Goal: Find specific page/section: Find specific page/section

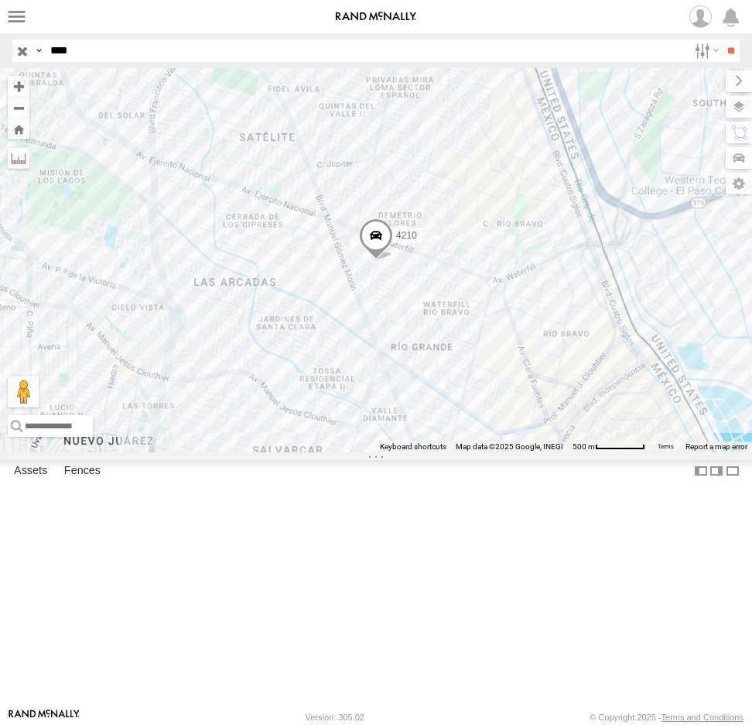
drag, startPoint x: 84, startPoint y: 56, endPoint x: 17, endPoint y: 56, distance: 67.3
click at [17, 56] on div "Search Query Asset ID Asset Label Registration Manufacturer Model VIN Job ID Dr…" at bounding box center [367, 50] width 710 height 22
type input "****"
click at [722, 39] on input "**" at bounding box center [731, 50] width 18 height 22
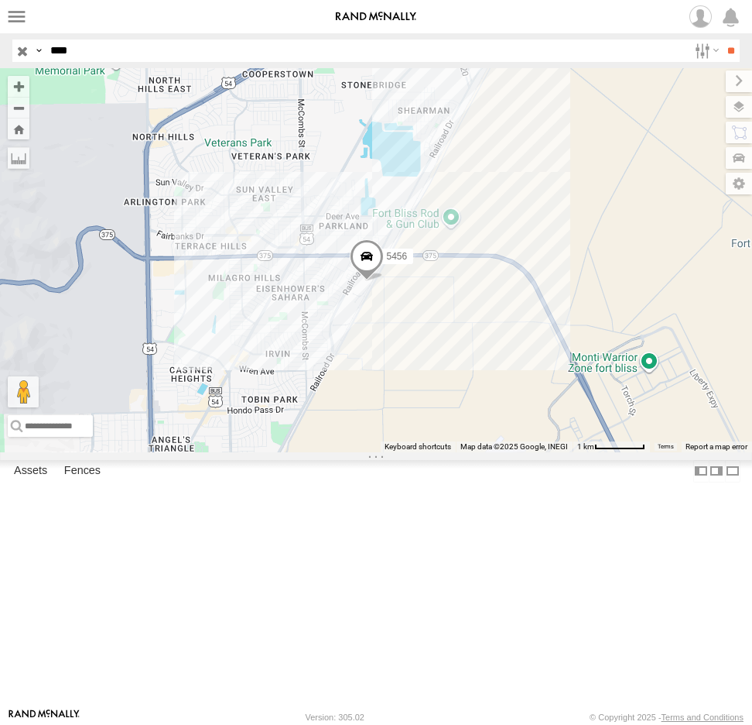
click at [375, 281] on span at bounding box center [367, 260] width 34 height 42
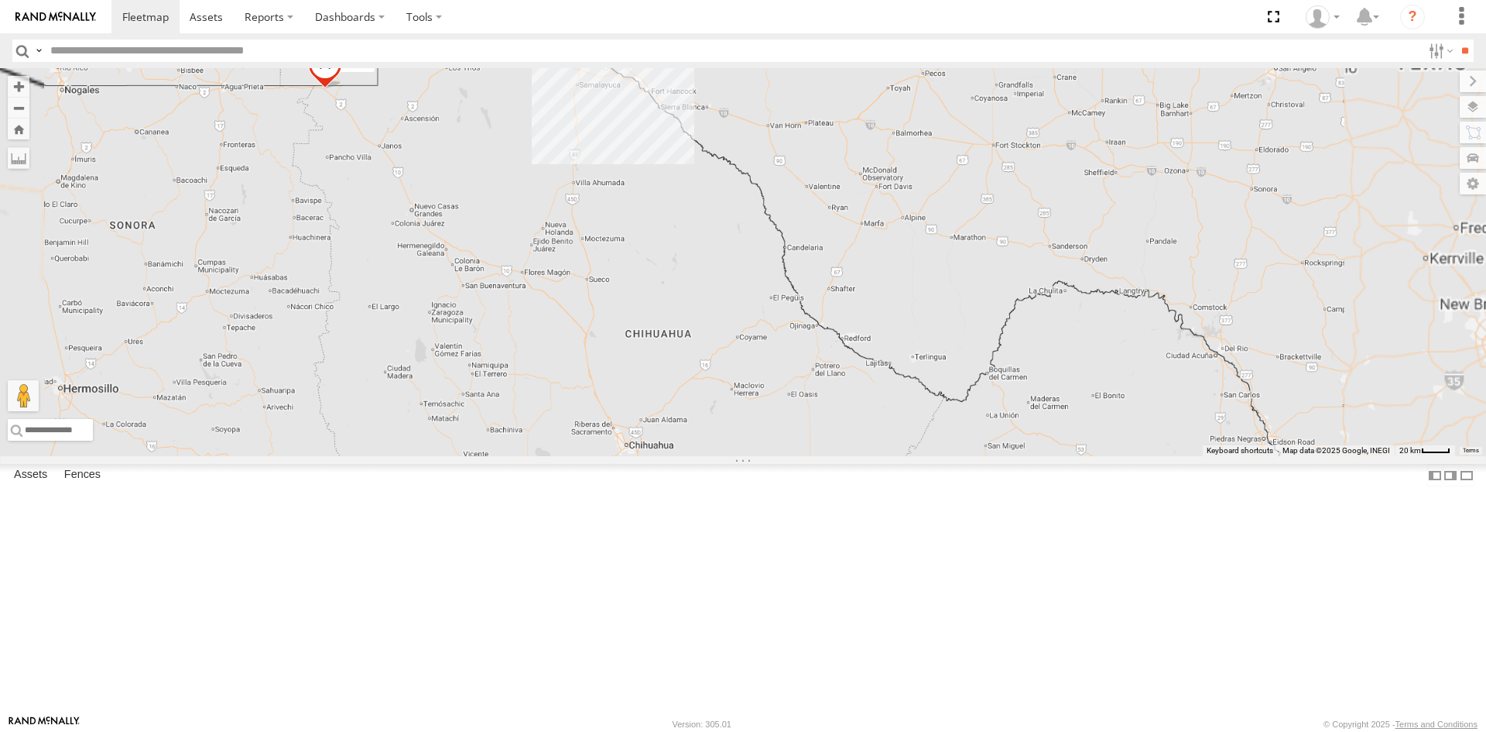
drag, startPoint x: 667, startPoint y: 142, endPoint x: 647, endPoint y: 292, distance: 151.4
click at [647, 292] on div "AN535203 AN531610 015910001811580 ZJ535914 F2771 AN530059 AN535651" at bounding box center [743, 262] width 1486 height 388
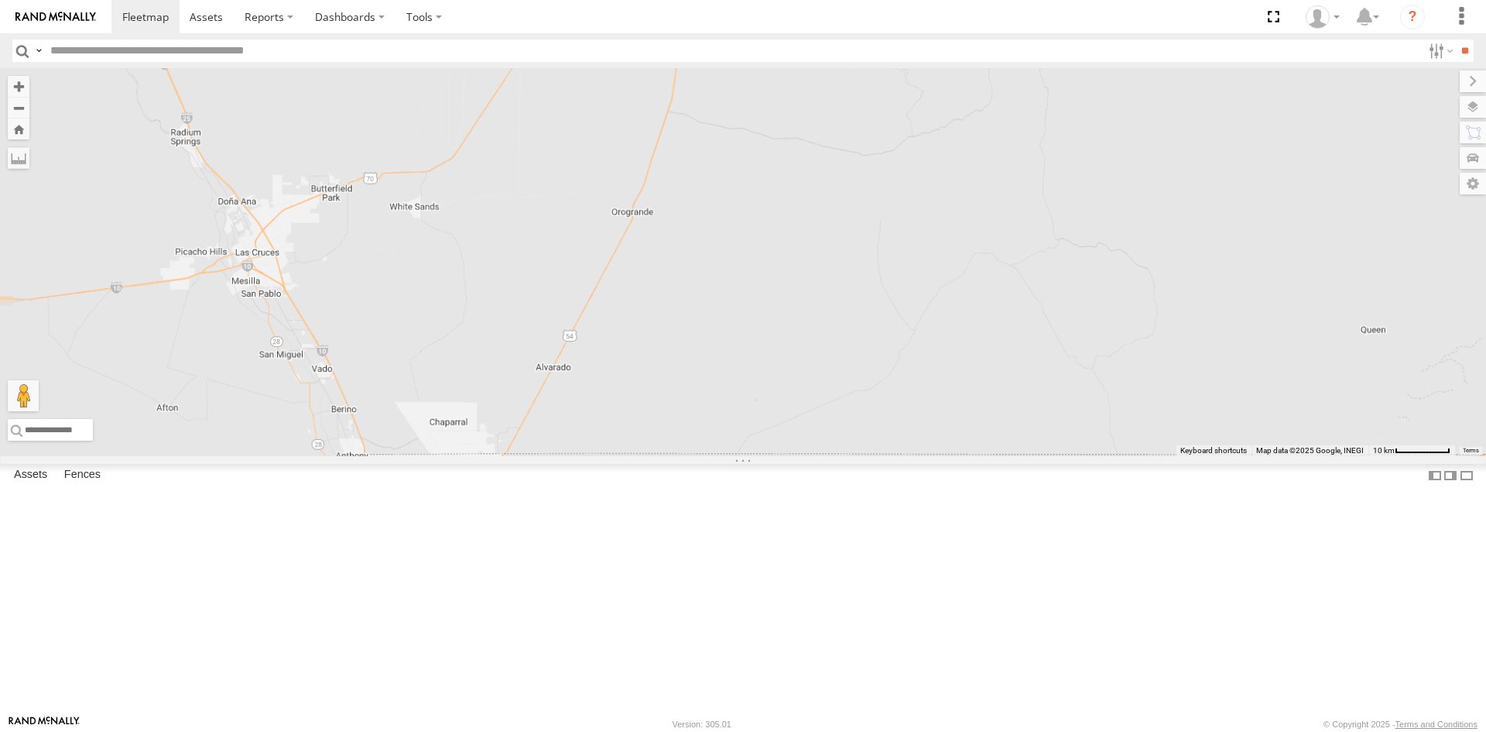
drag, startPoint x: 440, startPoint y: 454, endPoint x: 481, endPoint y: 310, distance: 149.7
click at [459, 352] on div "AN535203 AN531610 015910001811580 ZJ535914 F2771 AN530059 AN535651" at bounding box center [743, 262] width 1486 height 388
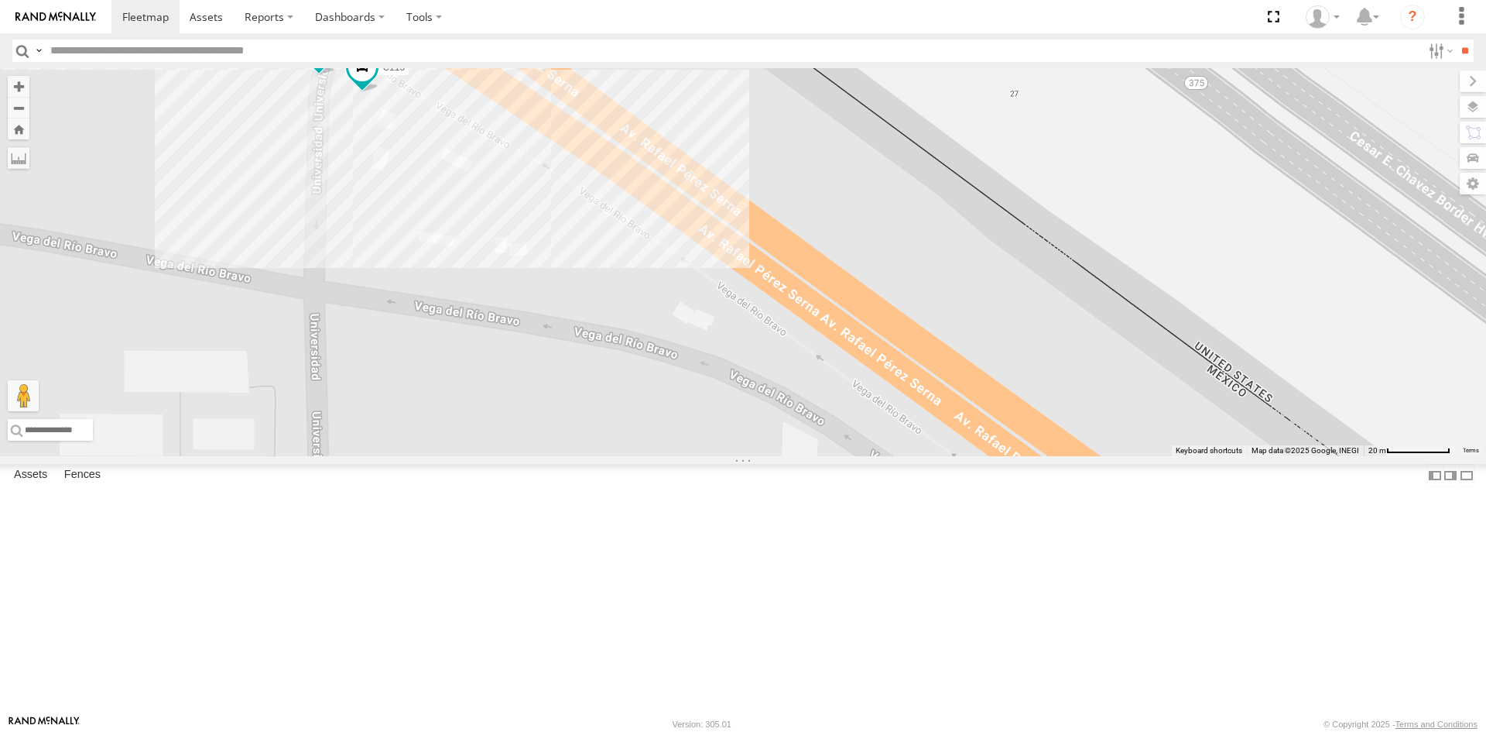
drag, startPoint x: 584, startPoint y: 471, endPoint x: 513, endPoint y: 454, distance: 72.7
click at [587, 456] on div "AN601271 995 673 AN533895 8798 C115" at bounding box center [743, 262] width 1486 height 388
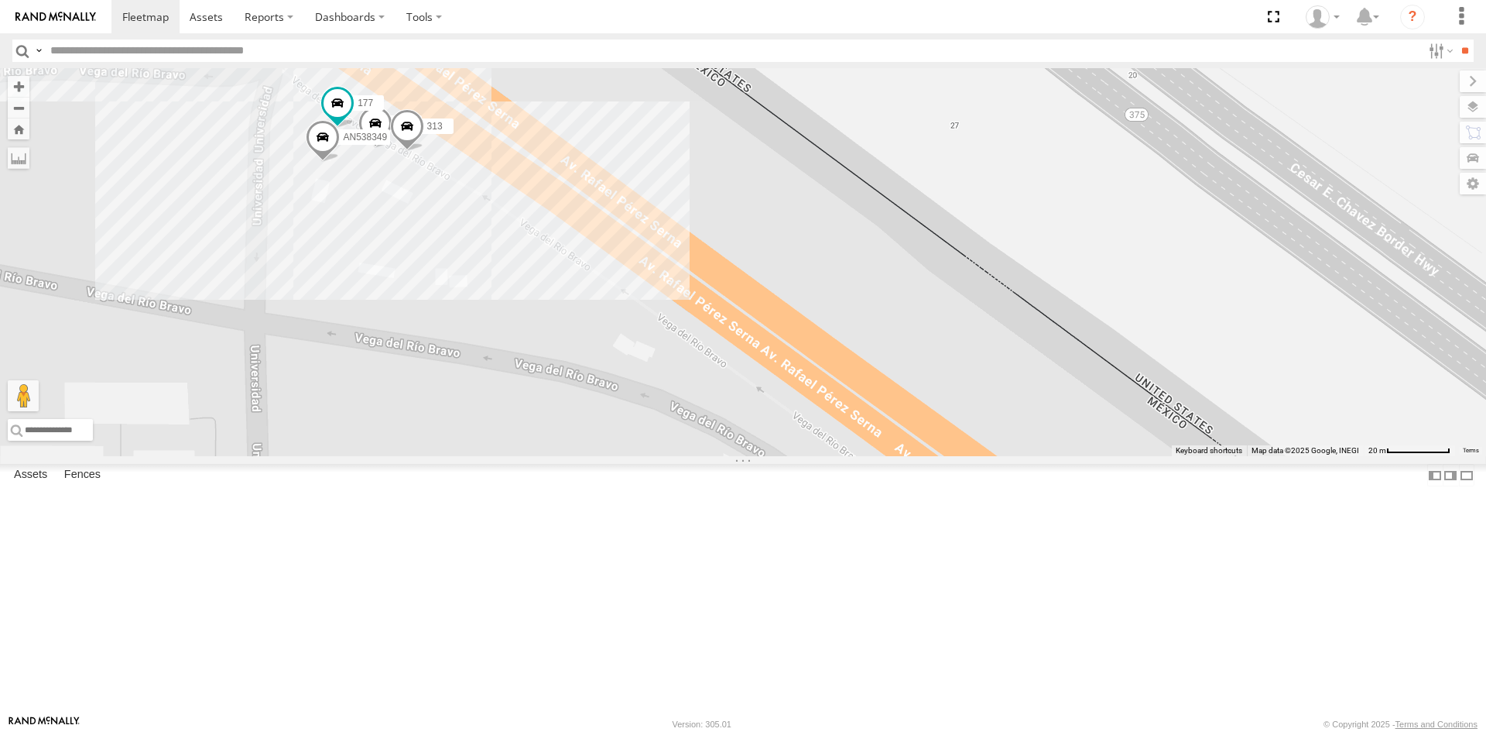
drag, startPoint x: 402, startPoint y: 298, endPoint x: 435, endPoint y: 345, distance: 57.8
click at [435, 345] on div "560 8798 AN601271 C149 177 AN538349 313" at bounding box center [743, 262] width 1486 height 388
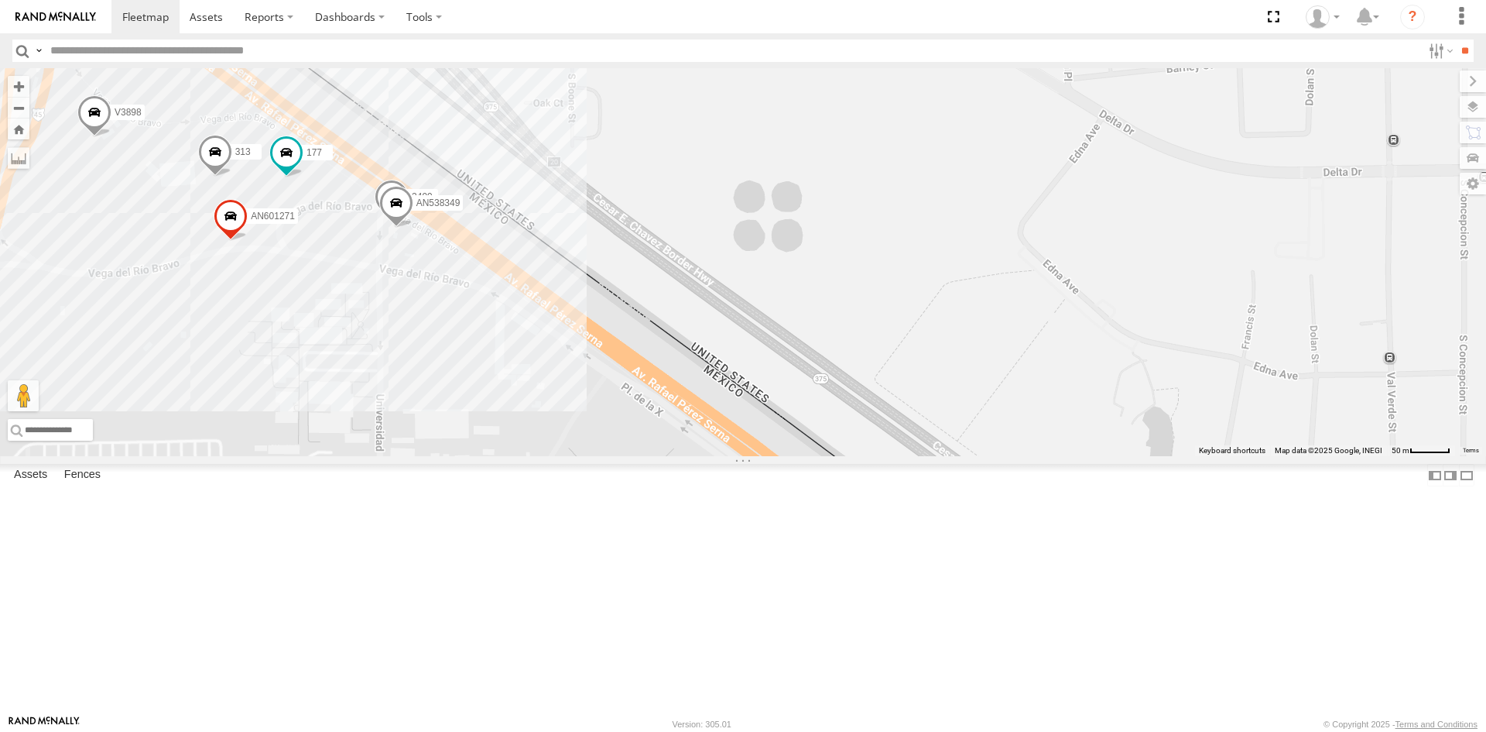
drag, startPoint x: 634, startPoint y: 501, endPoint x: 718, endPoint y: 432, distance: 108.9
click at [718, 434] on div "AN601271 177 AN538349 313 3499 V3898" at bounding box center [743, 262] width 1486 height 388
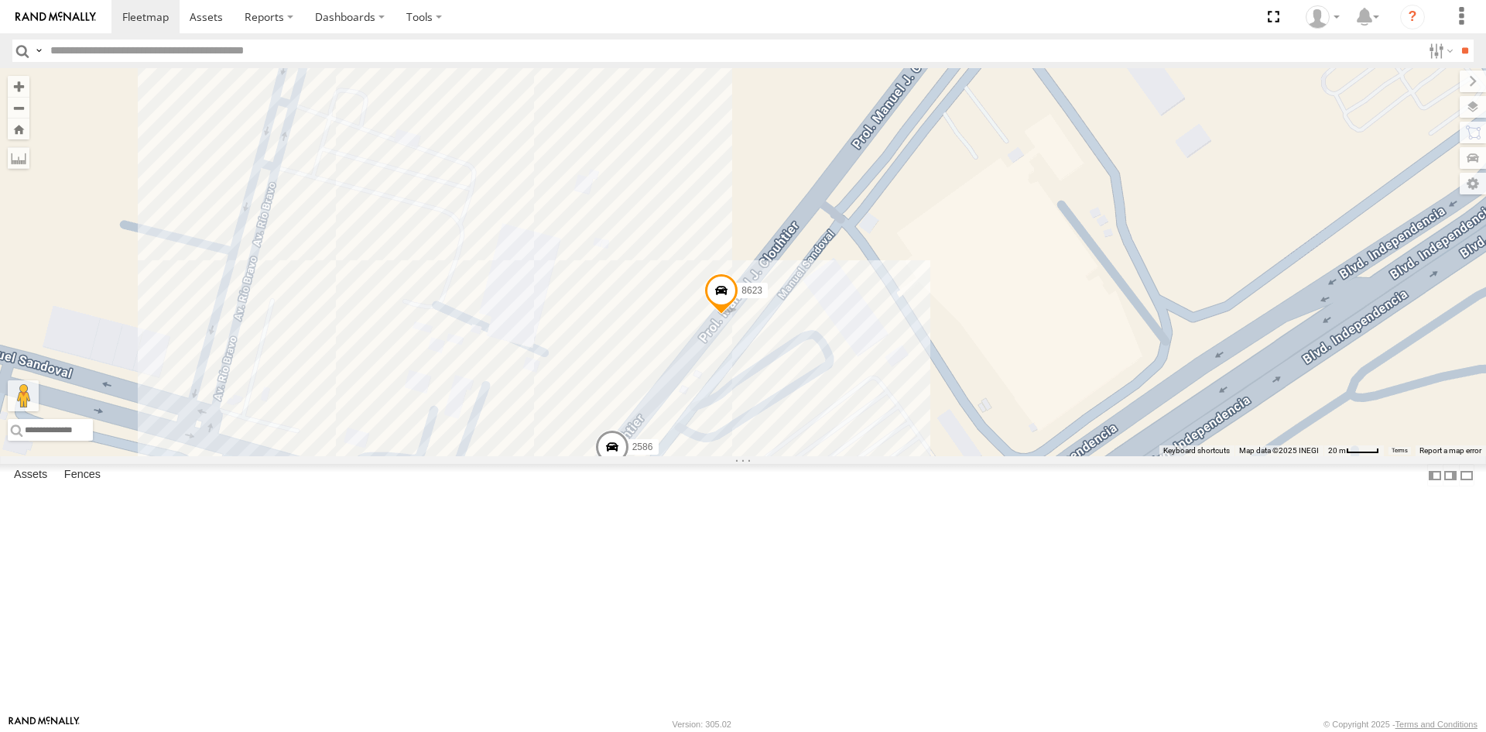
click at [723, 315] on span at bounding box center [721, 294] width 34 height 42
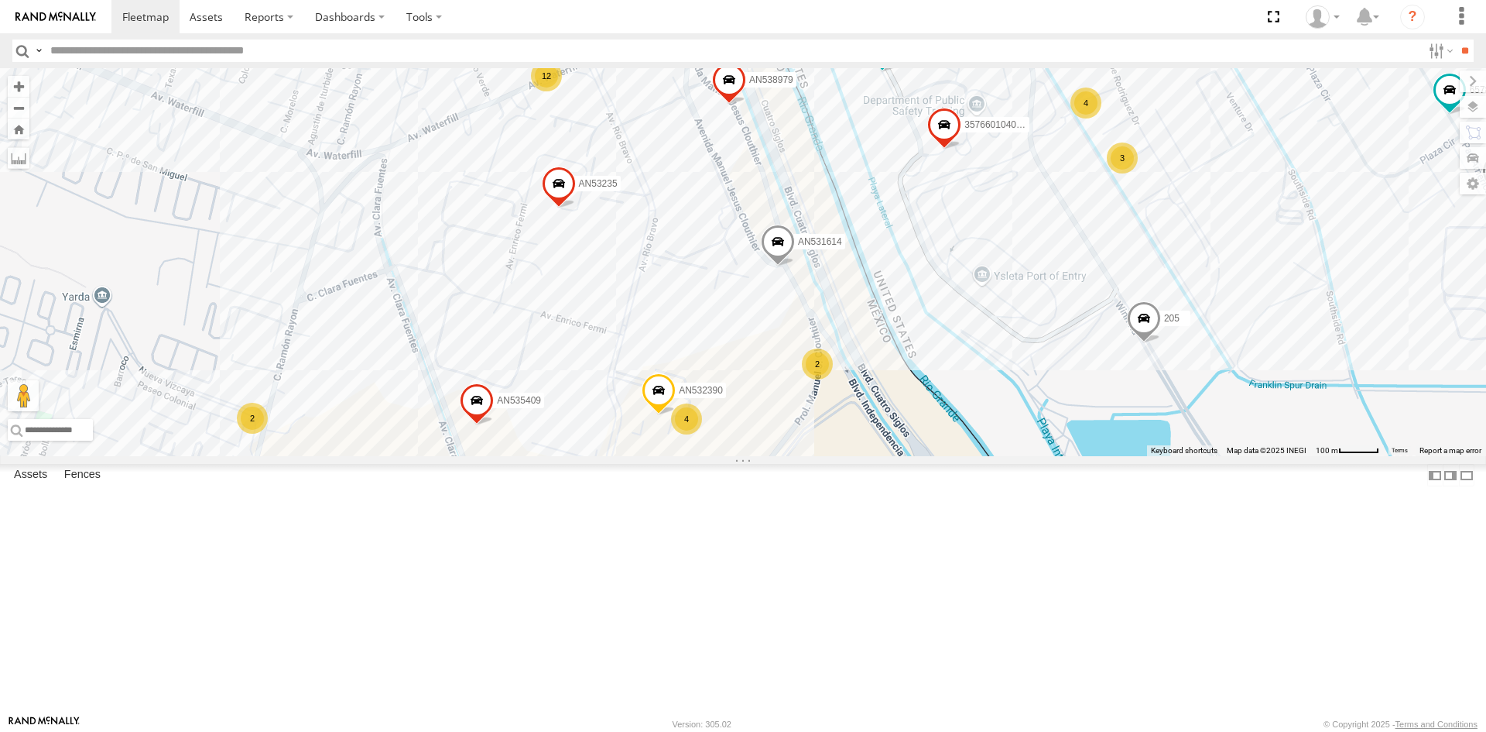
drag, startPoint x: 828, startPoint y: 413, endPoint x: 870, endPoint y: 352, distance: 73.9
click at [870, 352] on div "AN535203 015910001845018 AN531610 015910001811580 ZJ535914 F2771 AN530059 AN538…" at bounding box center [743, 262] width 1486 height 388
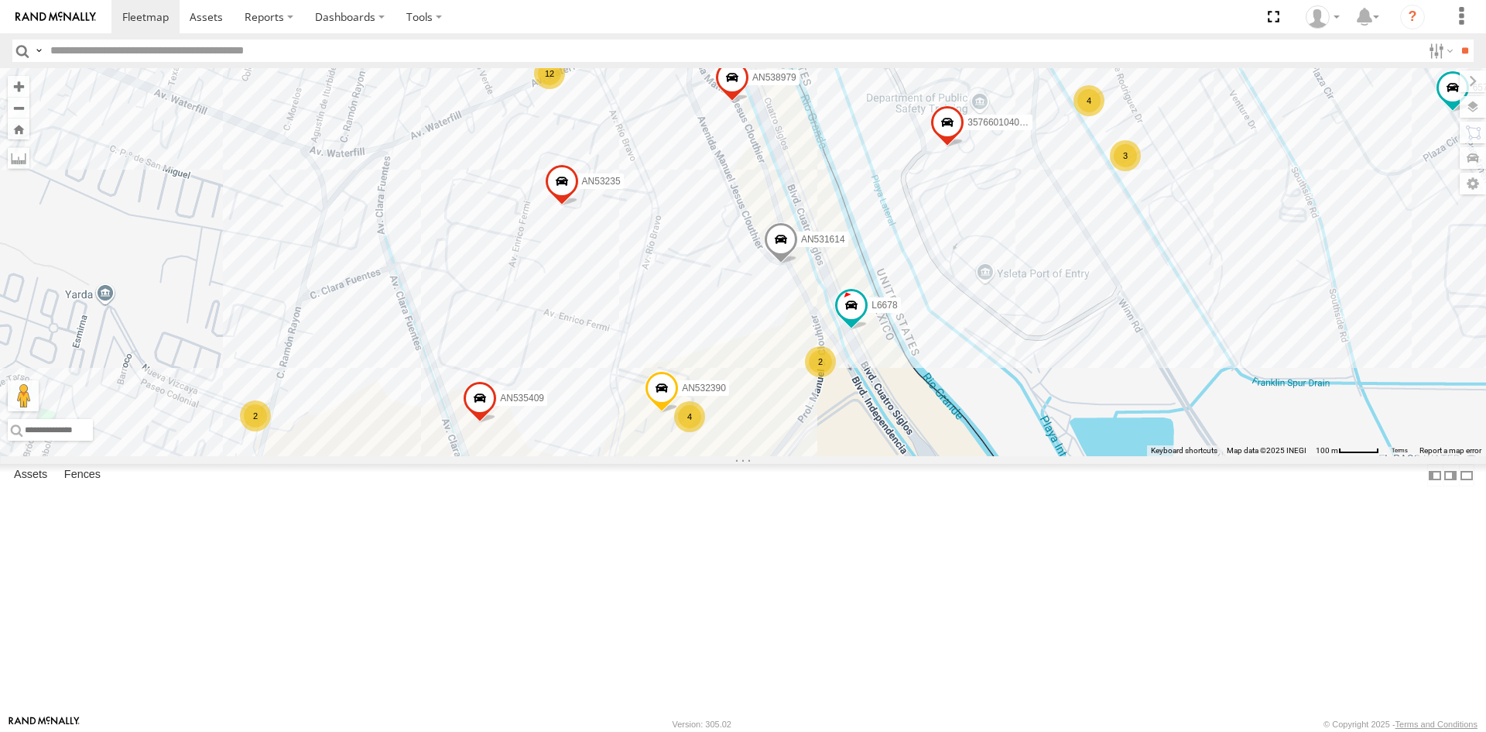
drag, startPoint x: 801, startPoint y: 552, endPoint x: 783, endPoint y: 402, distance: 151.3
click at [783, 403] on div "357660104096649 V3778 AN531614 AN532390 690 2586 4093 OPT373 34851867152C 6578 …" at bounding box center [743, 262] width 1486 height 388
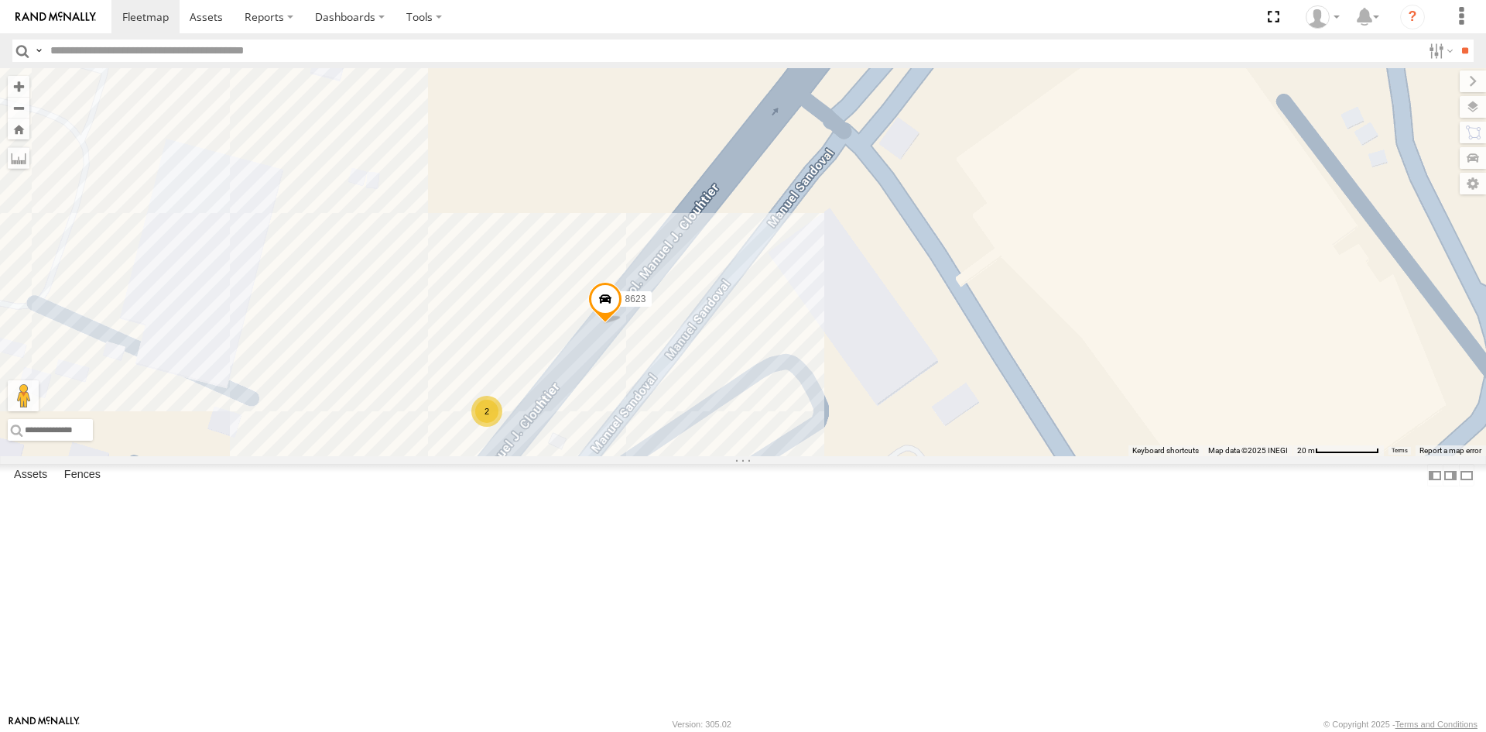
drag, startPoint x: 595, startPoint y: 569, endPoint x: 621, endPoint y: 471, distance: 100.8
click at [621, 456] on div "357660104096649 V3778 AN531614 AN532390 690 2586 4093 OPT373 6578 205 L8759 AN5…" at bounding box center [743, 262] width 1486 height 388
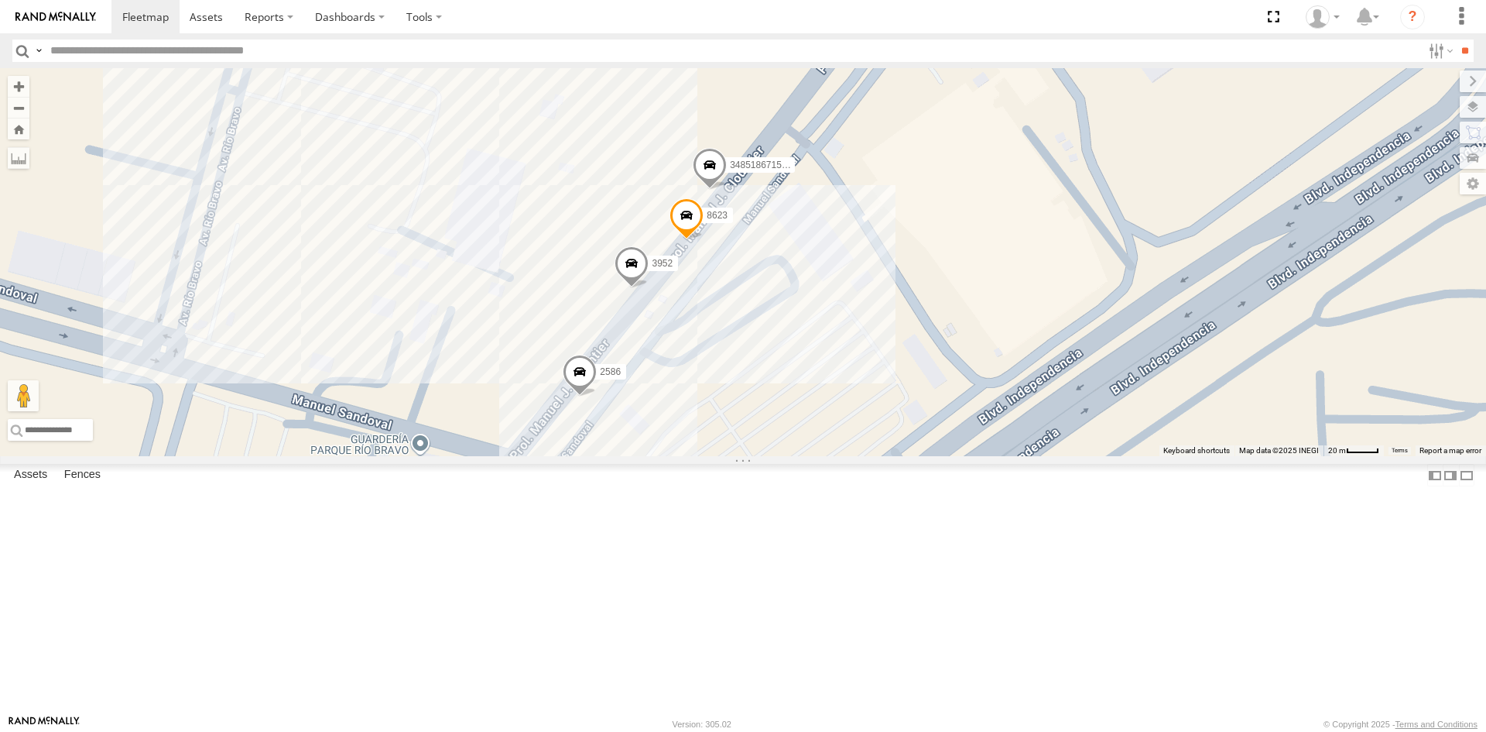
drag, startPoint x: 804, startPoint y: 431, endPoint x: 698, endPoint y: 478, distance: 115.4
click at [702, 456] on div "357660104096649 V3778 AN531614 AN532390 690 2586 4093 OPT373 6578 205 L8759 AN5…" at bounding box center [743, 262] width 1486 height 388
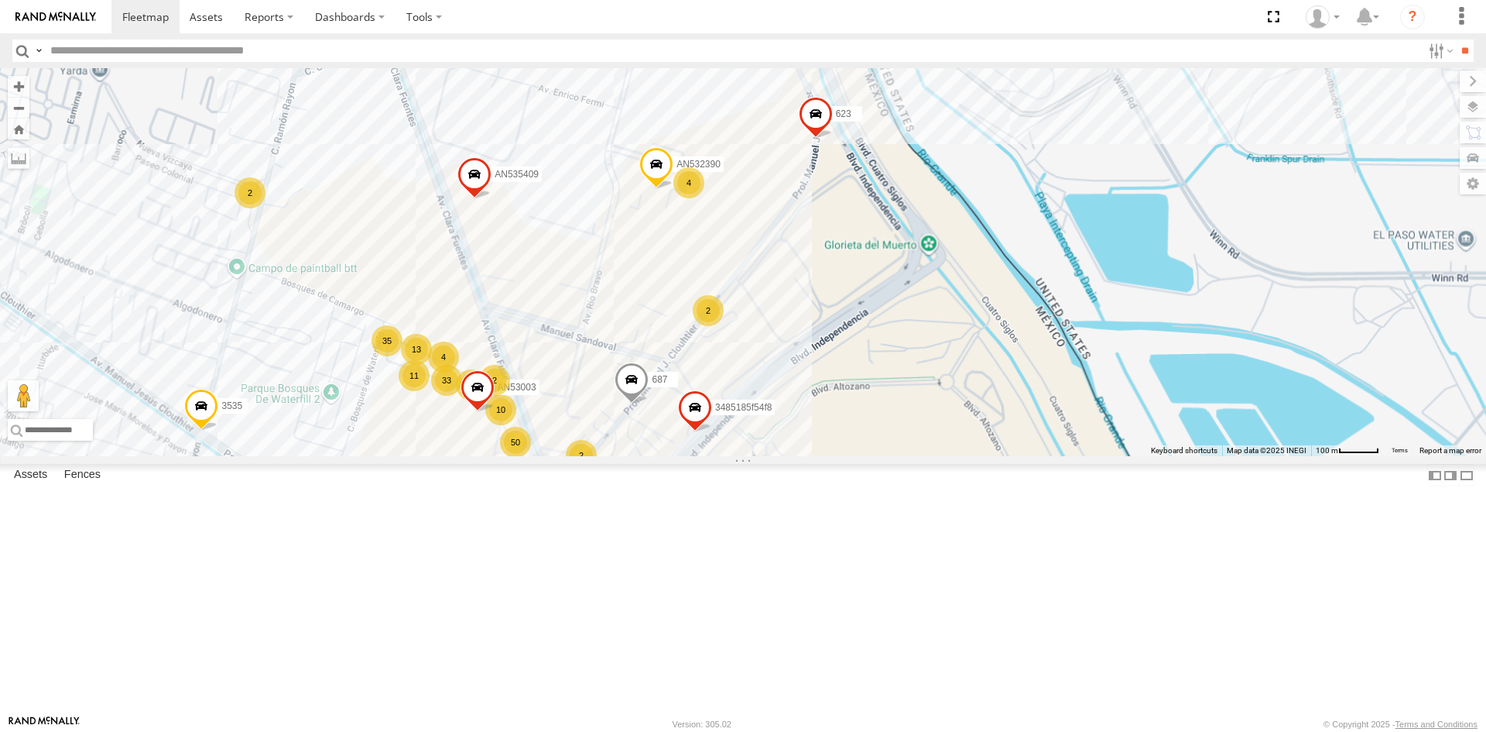
drag, startPoint x: 828, startPoint y: 323, endPoint x: 817, endPoint y: 418, distance: 95.9
click at [817, 418] on div "3535 357660104096649 V3778 694 3651 AN53019 4668 AN536462 34851867152C L722 AN5…" at bounding box center [743, 262] width 1486 height 388
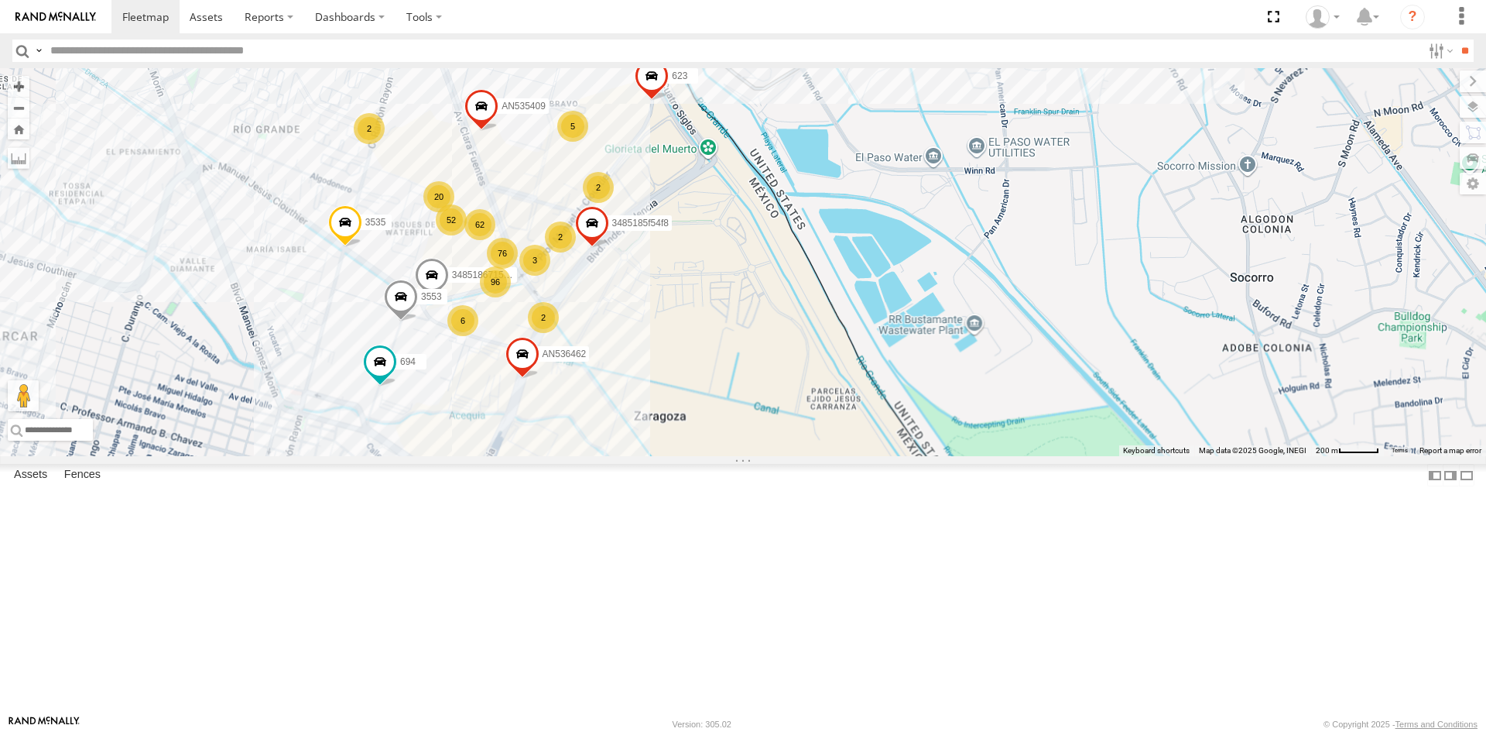
drag, startPoint x: 527, startPoint y: 183, endPoint x: 599, endPoint y: 334, distance: 167.2
click at [599, 334] on div "3535 357660104096649 4668 34851867152C AN535409 623 AN538979 AN53235 3485185f54…" at bounding box center [743, 262] width 1486 height 388
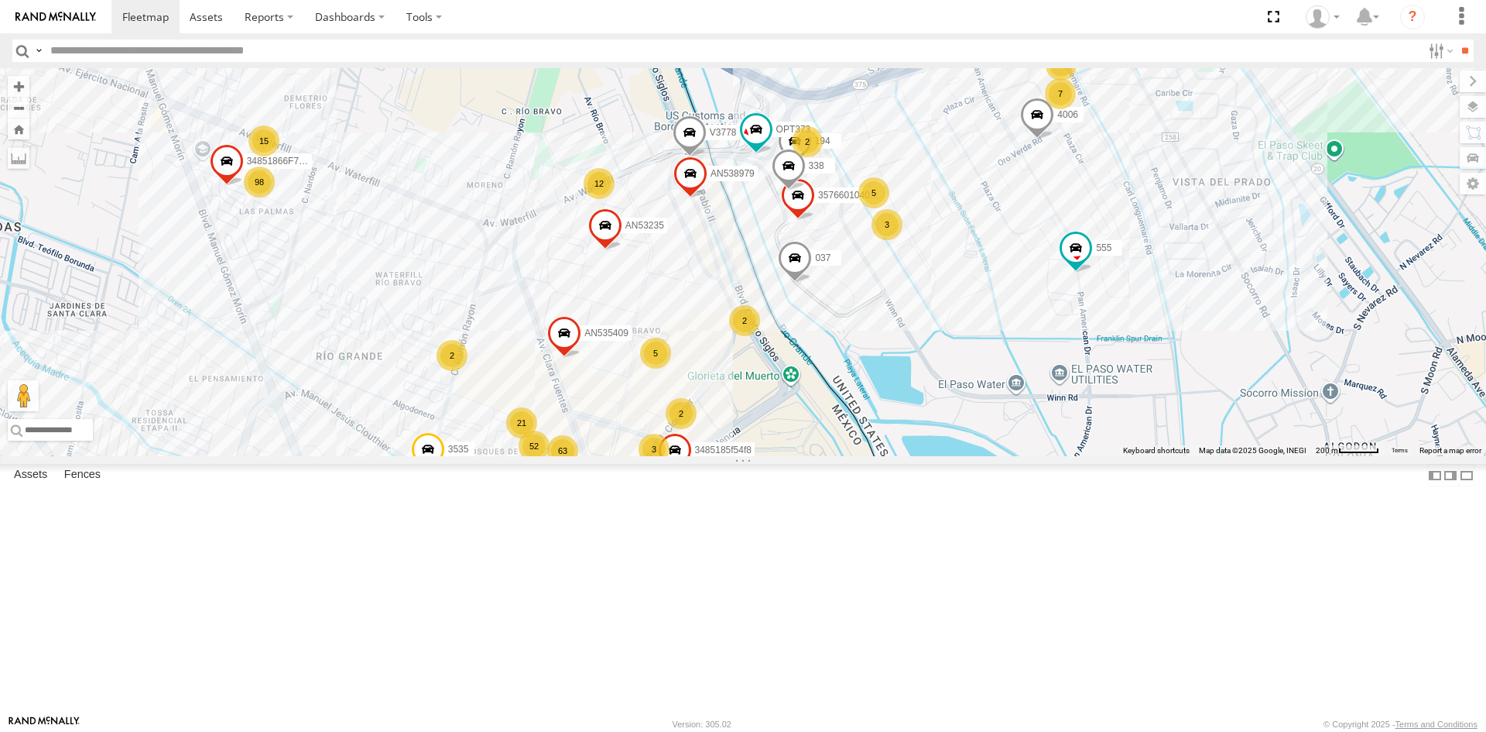
drag, startPoint x: 705, startPoint y: 251, endPoint x: 766, endPoint y: 383, distance: 145.5
click at [766, 383] on div "3535 357660104096649 AN535409 AN538979 AN53235 3485185f54f8 V3778 ZJ531558 694 …" at bounding box center [743, 262] width 1486 height 388
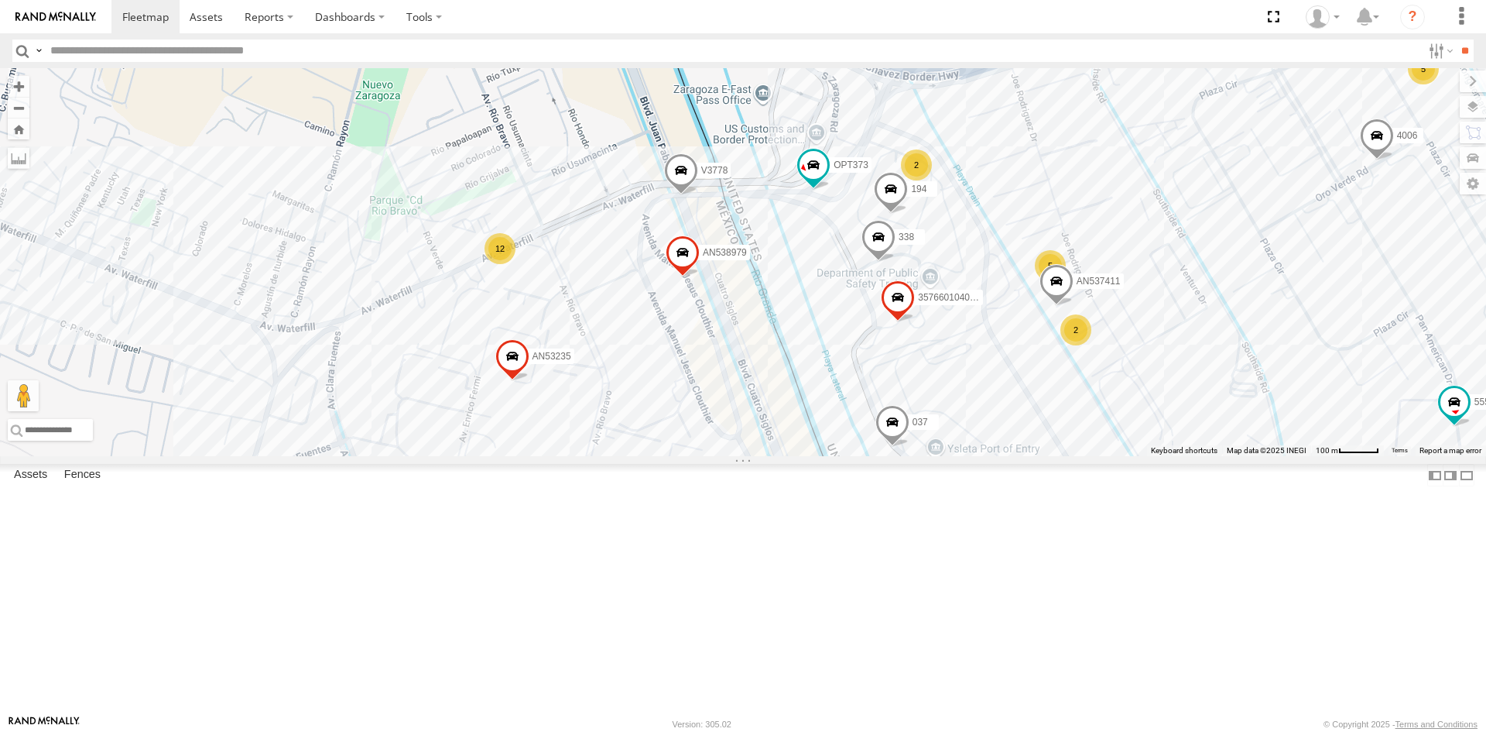
drag, startPoint x: 752, startPoint y: 401, endPoint x: 732, endPoint y: 255, distance: 147.6
click at [731, 260] on label "AN538979" at bounding box center [721, 252] width 60 height 15
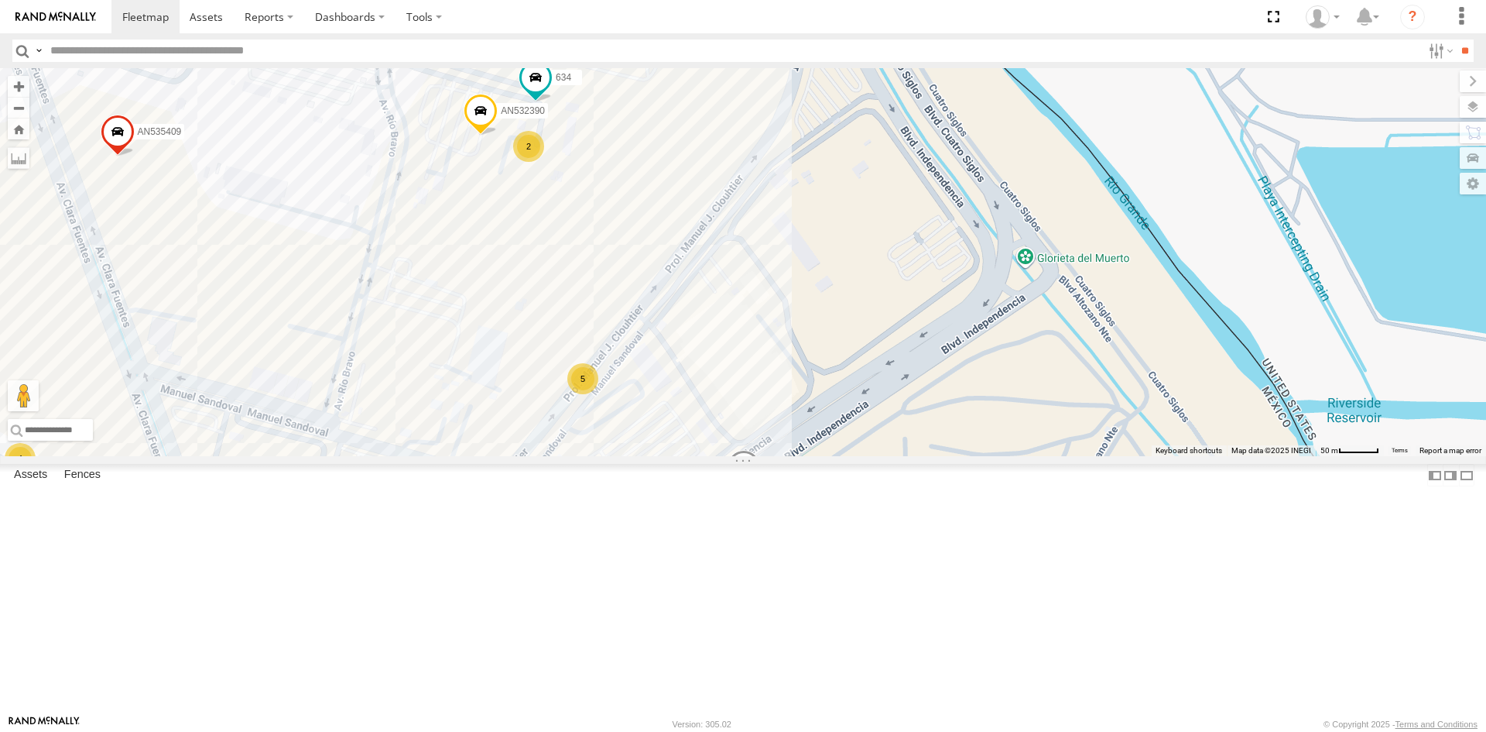
drag, startPoint x: 654, startPoint y: 561, endPoint x: 666, endPoint y: 519, distance: 43.4
click at [668, 456] on div "357660104096649 V3778 3994 AN532390 AN537411 3651 AN535409 623 338 194 AN538979…" at bounding box center [743, 262] width 1486 height 388
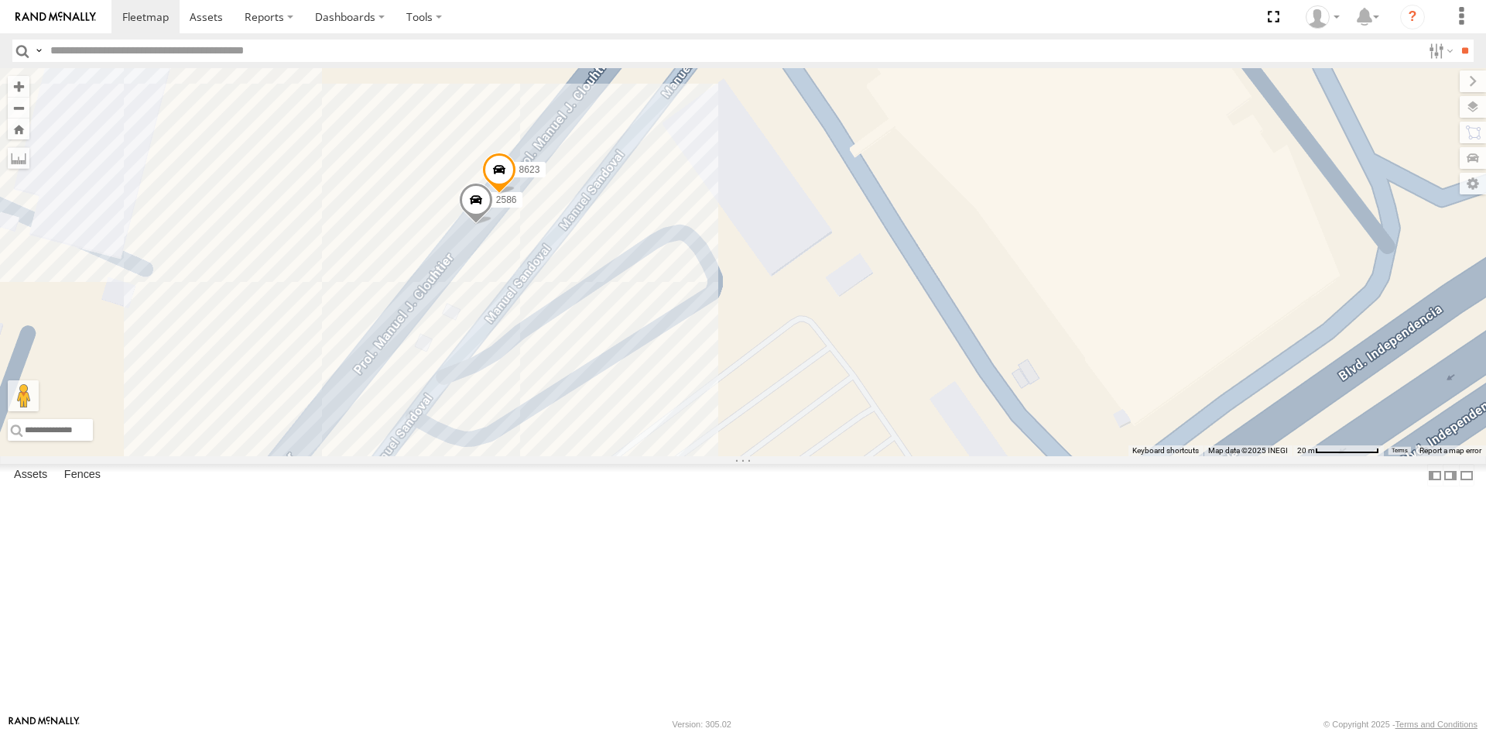
drag, startPoint x: 652, startPoint y: 408, endPoint x: 736, endPoint y: 360, distance: 97.1
click at [727, 366] on div "2586 3651 3990 687 8623" at bounding box center [743, 262] width 1486 height 388
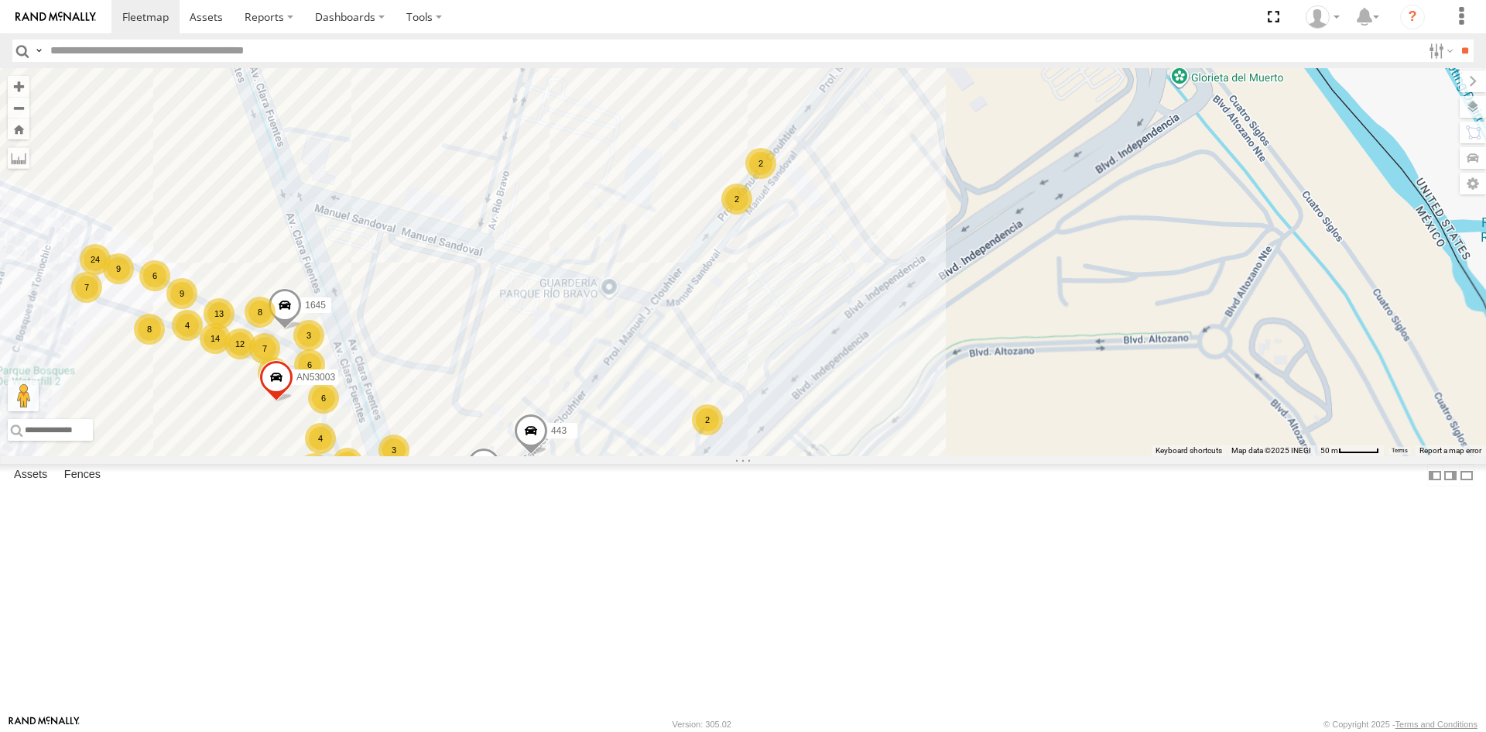
drag, startPoint x: 845, startPoint y: 370, endPoint x: 742, endPoint y: 447, distance: 128.8
click at [756, 442] on div "3990 7 14 6 8 76 14 16 24 6 11 20 9 3 9 F2775 2 2 7 12 4 443 AN532390 8 13 3 AN…" at bounding box center [743, 262] width 1486 height 388
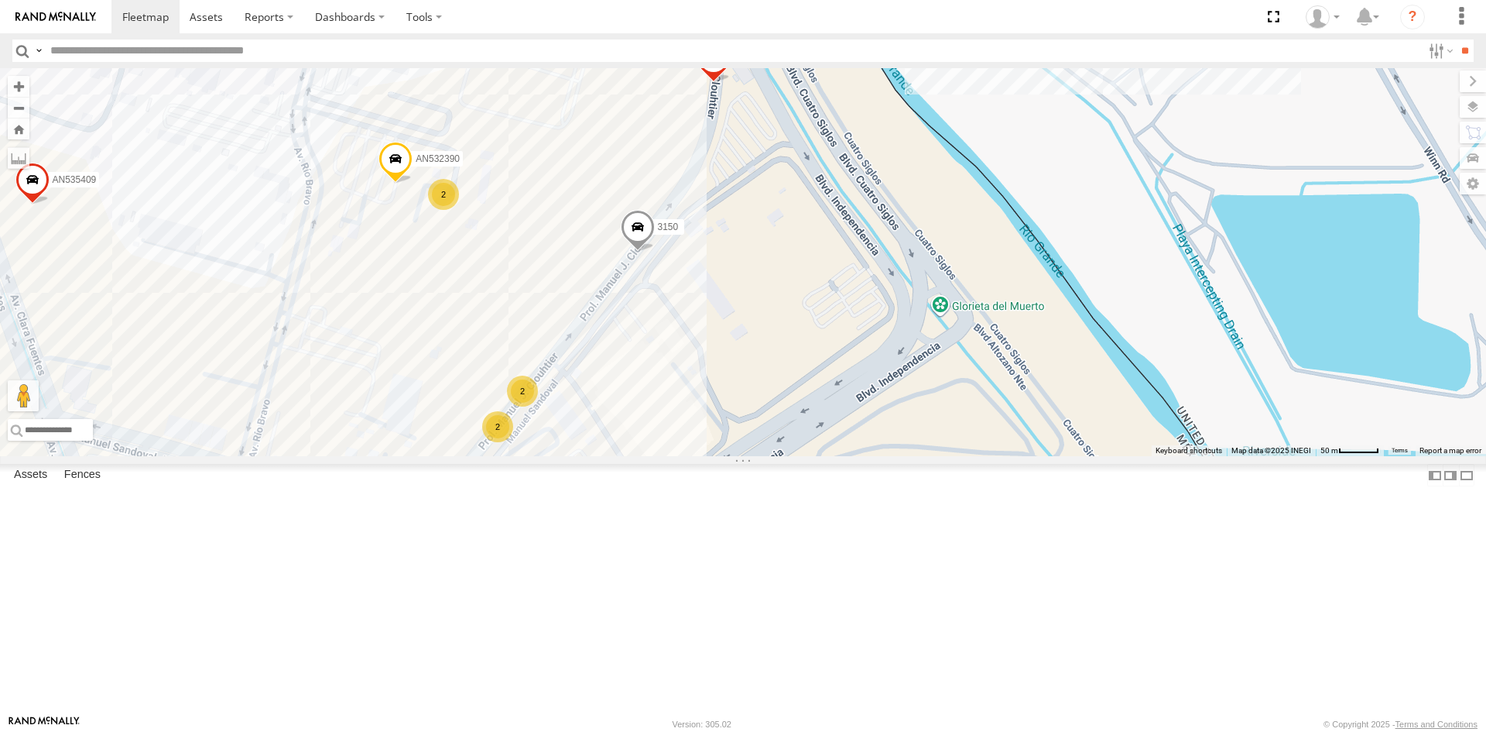
drag, startPoint x: 706, startPoint y: 353, endPoint x: 714, endPoint y: 403, distance: 50.9
click at [714, 403] on div "3990 7 14 6 8 76 14 16 24 6 11 20 9 3 9 F2775 2 2 7 12 4 443 AN532390 8 13 3 AN…" at bounding box center [743, 262] width 1486 height 388
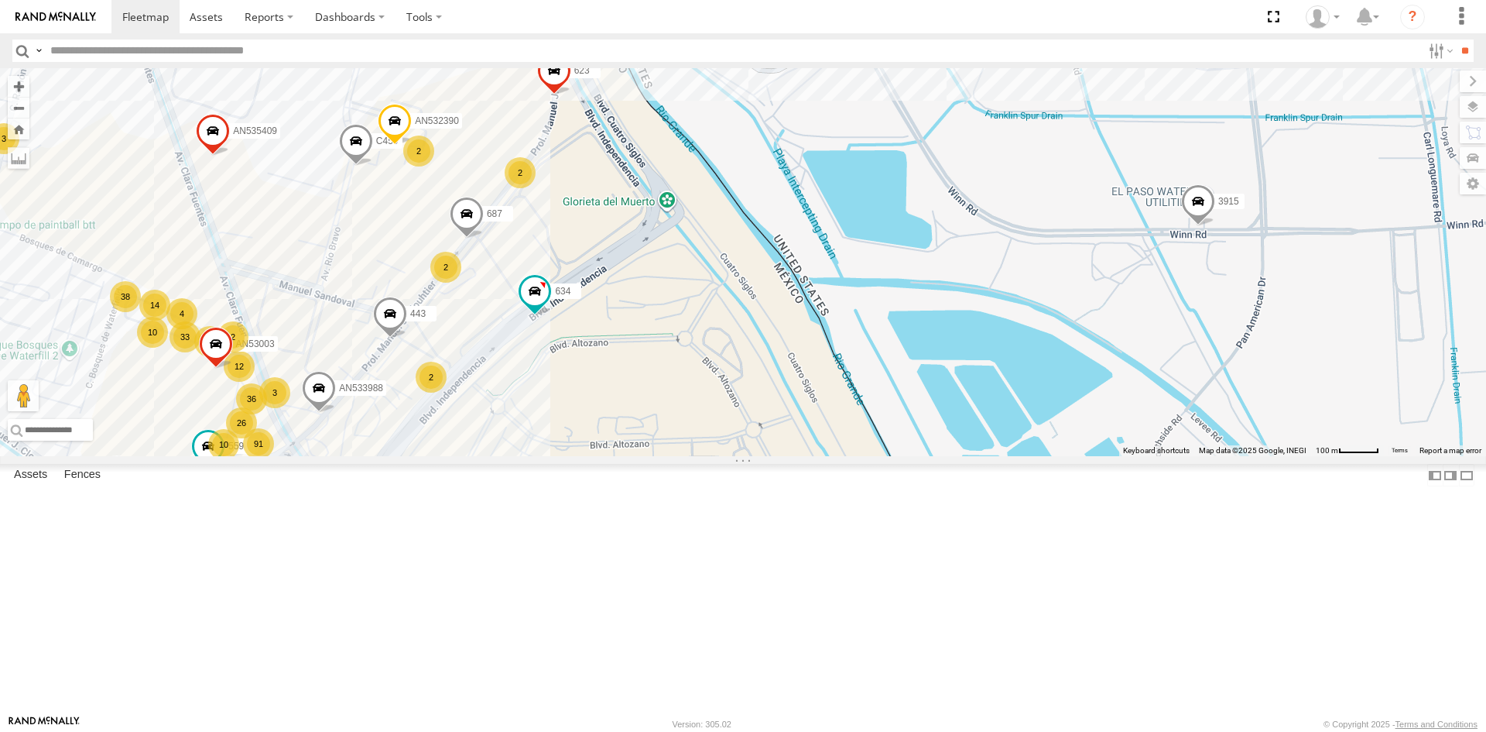
drag, startPoint x: 468, startPoint y: 234, endPoint x: 499, endPoint y: 292, distance: 66.2
click at [499, 292] on div "AN532390 AN535409 623 9480 687 641 28 36 12 10 3 91 33 38 8662 14 559 2 10 443 …" at bounding box center [743, 262] width 1486 height 388
